Goal: Information Seeking & Learning: Learn about a topic

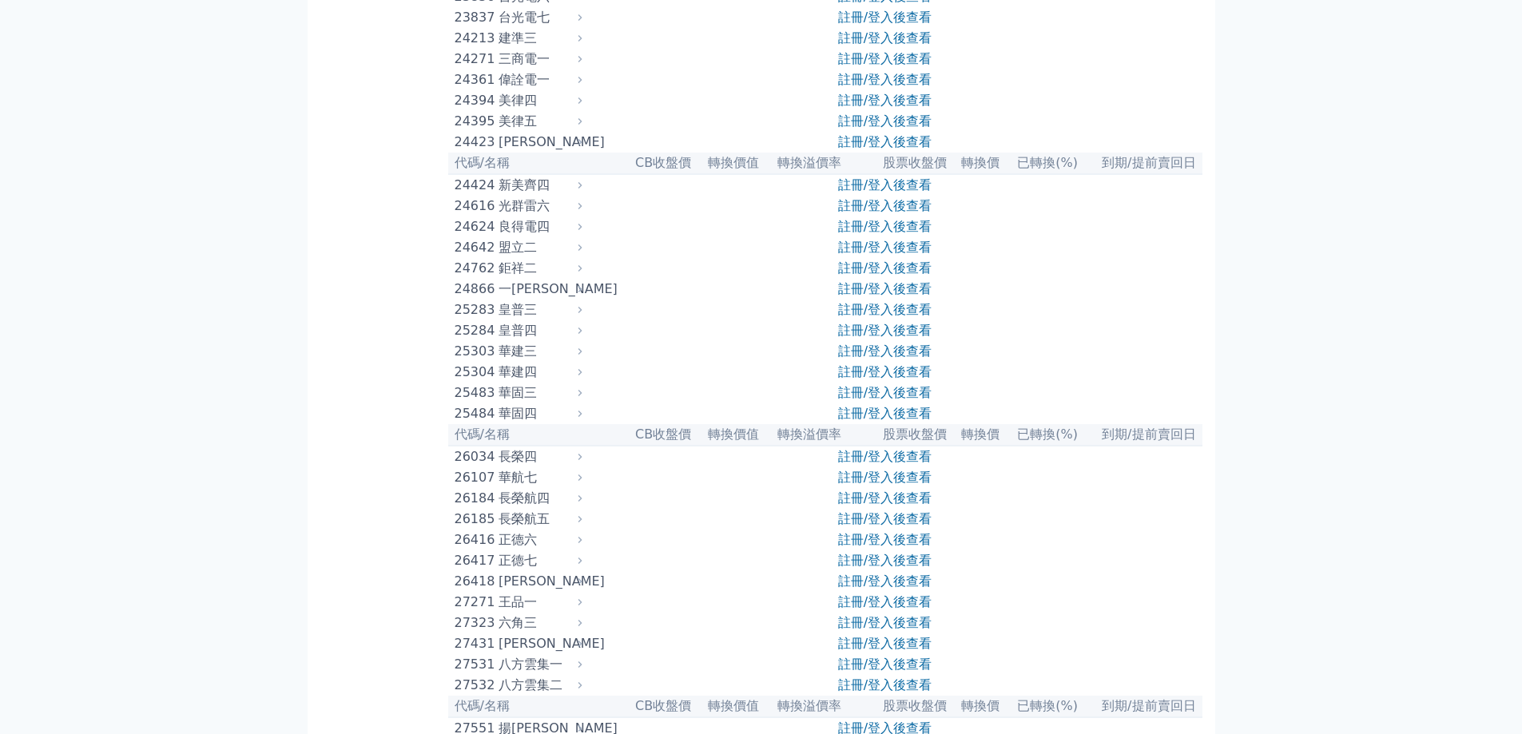
scroll to position [1358, 0]
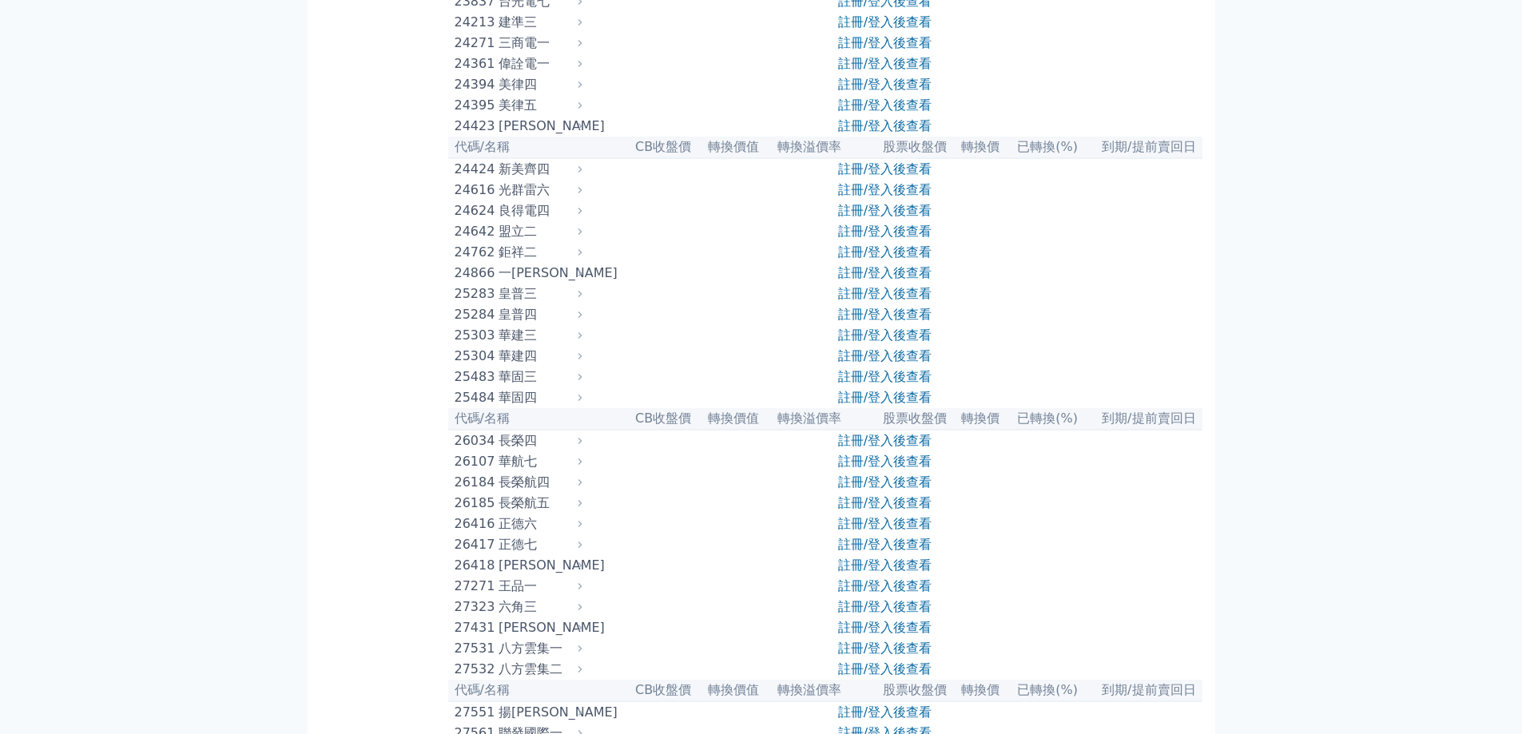
click at [871, 218] on link "註冊/登入後查看" at bounding box center [884, 210] width 93 height 15
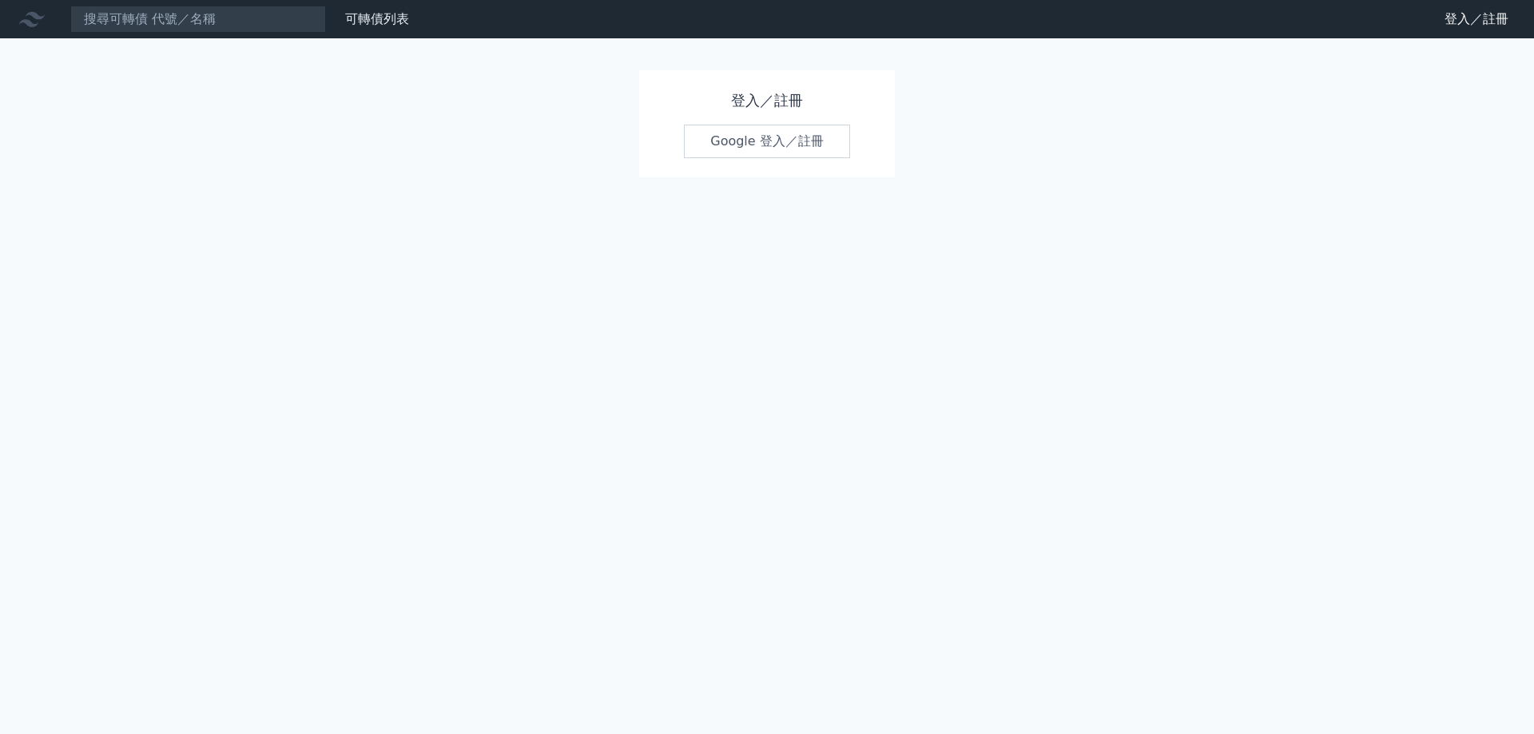
click at [801, 152] on link "Google 登入／註冊" at bounding box center [767, 142] width 166 height 34
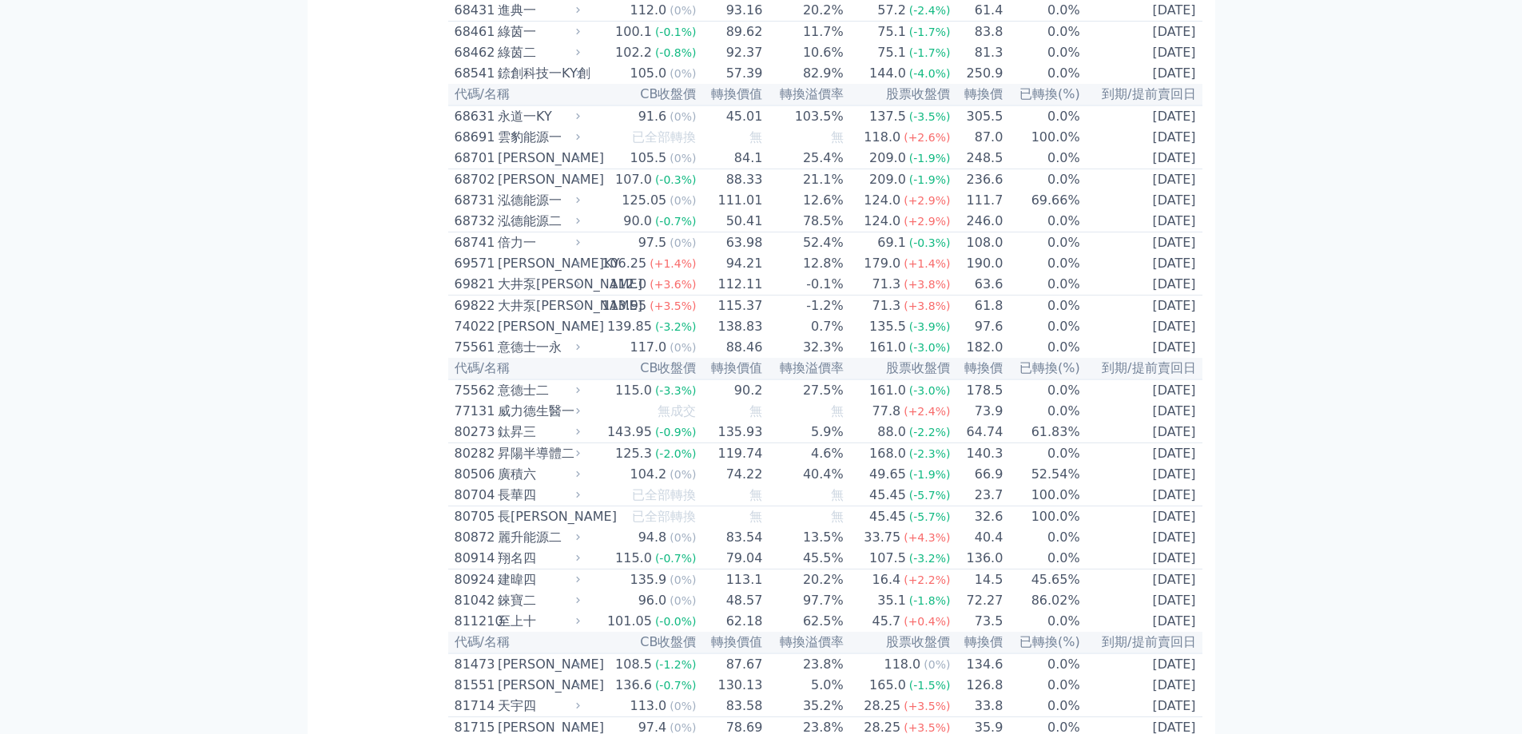
scroll to position [7749, 0]
